Goal: Navigation & Orientation: Find specific page/section

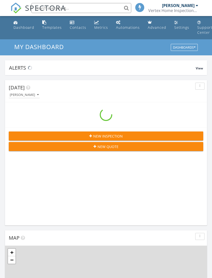
scroll to position [856, 213]
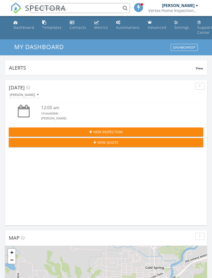
click at [99, 21] on link "Metrics" at bounding box center [101, 25] width 18 height 14
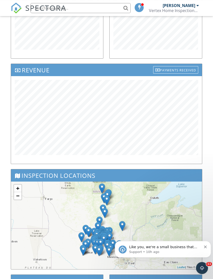
scroll to position [248, 0]
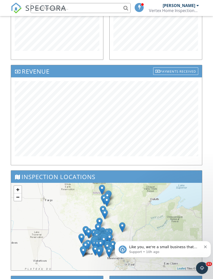
click at [175, 74] on div "Payments Received" at bounding box center [175, 71] width 45 height 8
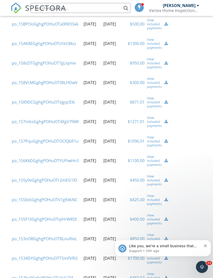
scroll to position [69, 0]
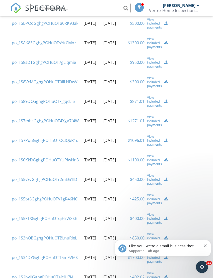
click at [204, 245] on icon "Dismiss notification" at bounding box center [204, 245] width 3 height 3
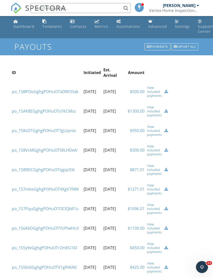
scroll to position [0, 0]
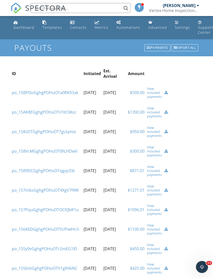
click at [95, 23] on div "Metrics" at bounding box center [96, 22] width 5 height 4
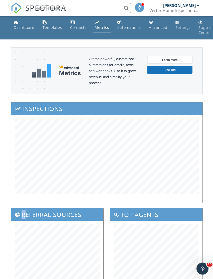
click at [139, 85] on div "Advanced Metrics Create powerful, customized automations for emails, texts, and…" at bounding box center [107, 70] width 192 height 47
click at [76, 26] on div "Contacts" at bounding box center [78, 27] width 17 height 5
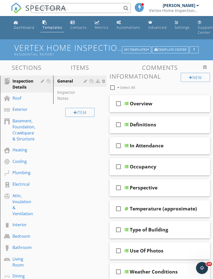
click at [22, 24] on link "Dashboard" at bounding box center [24, 25] width 25 height 14
click at [21, 28] on div "Dashboard" at bounding box center [24, 27] width 21 height 5
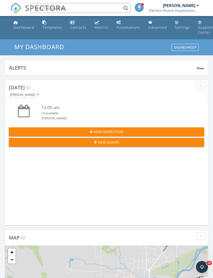
click at [197, 67] on span "View" at bounding box center [199, 68] width 7 height 4
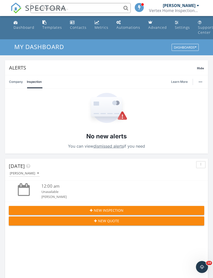
click at [153, 23] on link "Advanced" at bounding box center [157, 25] width 23 height 14
